Goal: Find specific page/section: Find specific page/section

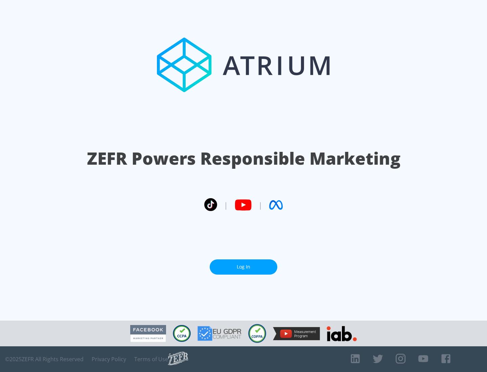
click at [243, 264] on link "Log In" at bounding box center [244, 266] width 68 height 15
